Goal: Task Accomplishment & Management: Manage account settings

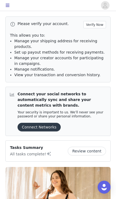
click at [93, 22] on button "Verify Now" at bounding box center [94, 24] width 23 height 7
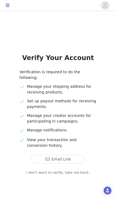
click at [76, 155] on button "Email Link" at bounding box center [58, 159] width 54 height 9
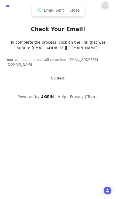
click at [9, 4] on icon "button" at bounding box center [7, 5] width 4 height 4
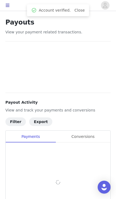
click at [96, 137] on div "Conversions" at bounding box center [82, 137] width 55 height 12
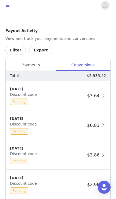
scroll to position [270, 0]
click at [12, 68] on div "Payments" at bounding box center [31, 65] width 50 height 12
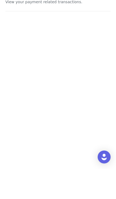
scroll to position [30, 0]
